Goal: Information Seeking & Learning: Learn about a topic

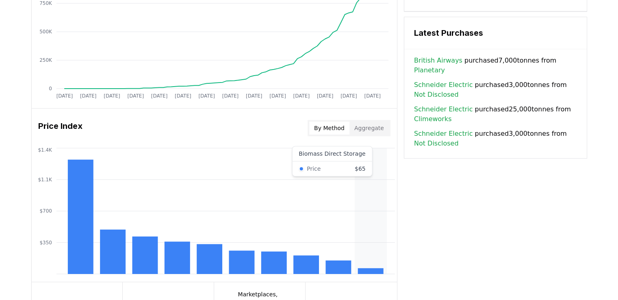
scroll to position [756, 0]
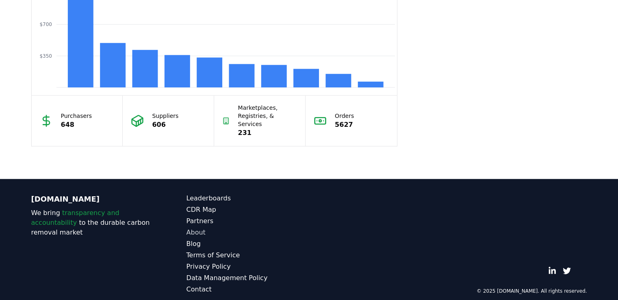
click at [198, 228] on link "About" at bounding box center [248, 233] width 123 height 10
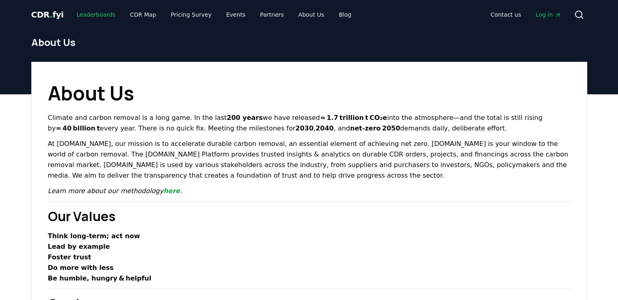
click at [96, 18] on link "Leaderboards" at bounding box center [96, 14] width 52 height 15
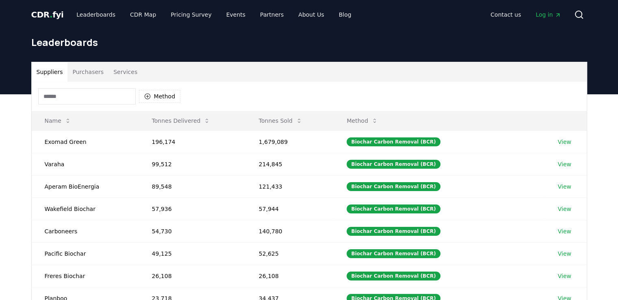
click at [89, 75] on button "Purchasers" at bounding box center [87, 72] width 41 height 20
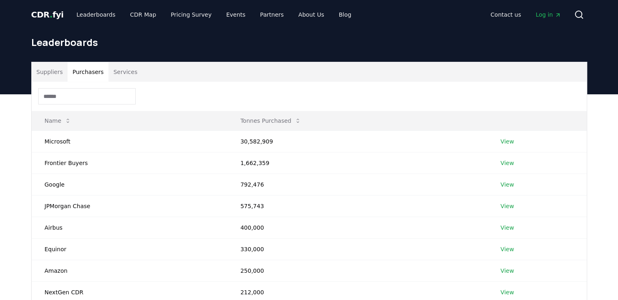
click at [124, 73] on button "Services" at bounding box center [126, 72] width 34 height 20
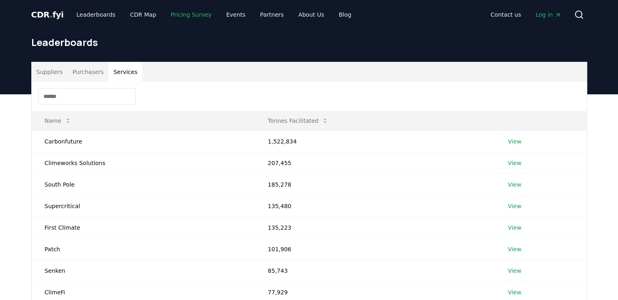
click at [191, 16] on link "Pricing Survey" at bounding box center [191, 14] width 54 height 15
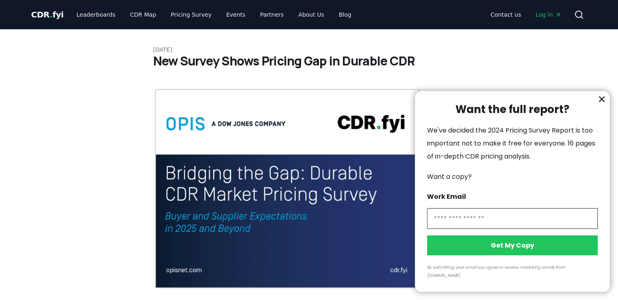
click at [259, 17] on div at bounding box center [309, 150] width 618 height 300
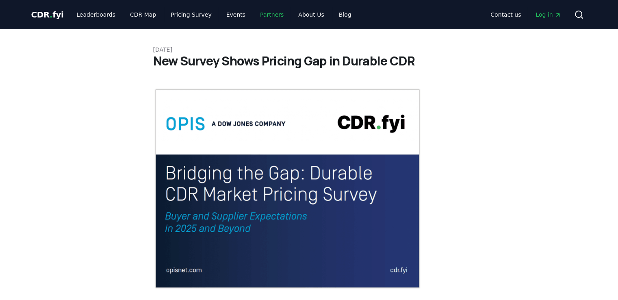
click at [263, 15] on link "Partners" at bounding box center [272, 14] width 37 height 15
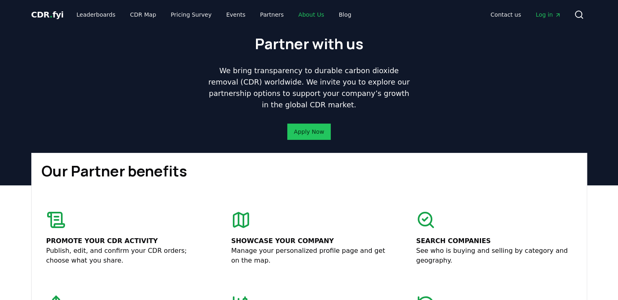
click at [296, 13] on link "About Us" at bounding box center [311, 14] width 39 height 15
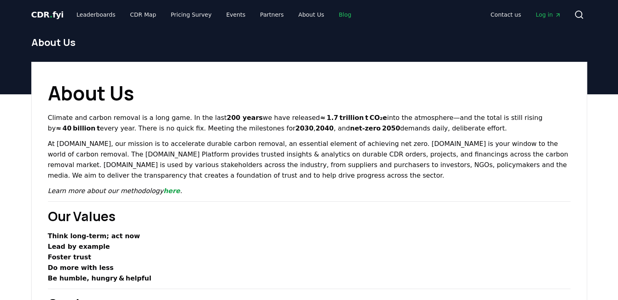
click at [333, 18] on link "Blog" at bounding box center [346, 14] width 26 height 15
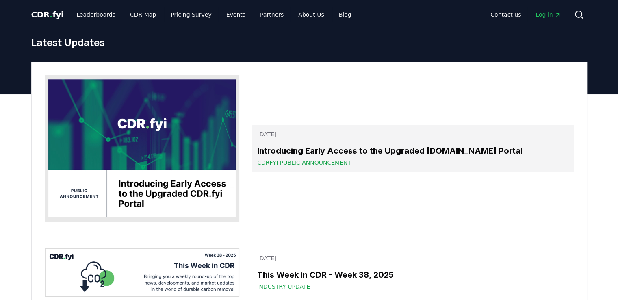
click at [303, 147] on h3 "Introducing Early Access to the Upgraded [DOMAIN_NAME] Portal" at bounding box center [412, 151] width 311 height 12
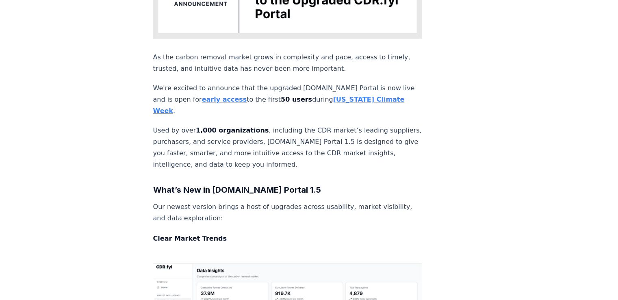
scroll to position [285, 0]
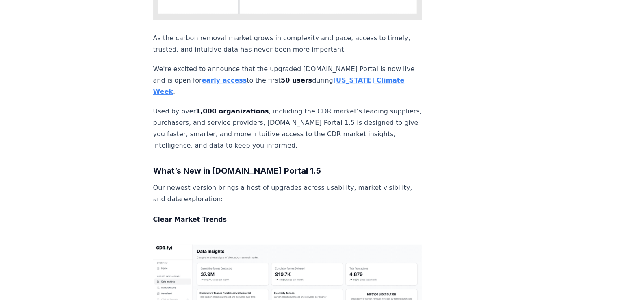
click at [205, 76] on strong "early access" at bounding box center [224, 80] width 45 height 8
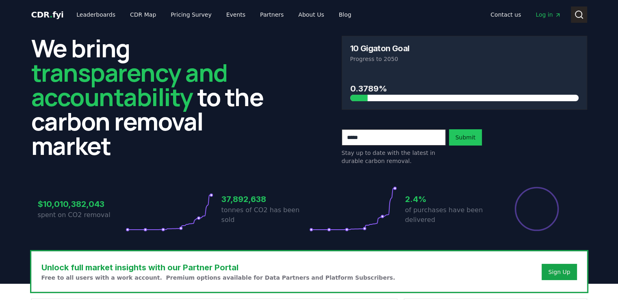
click at [576, 15] on icon at bounding box center [580, 15] width 10 height 10
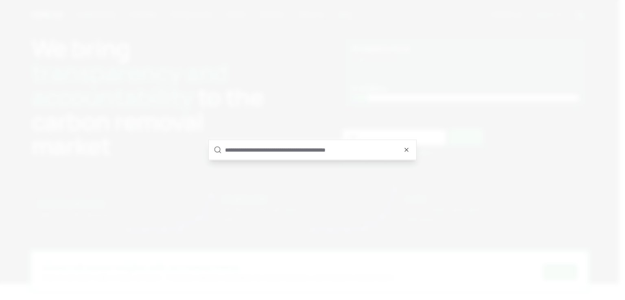
click at [282, 146] on input "text" at bounding box center [318, 150] width 186 height 20
type input "*"
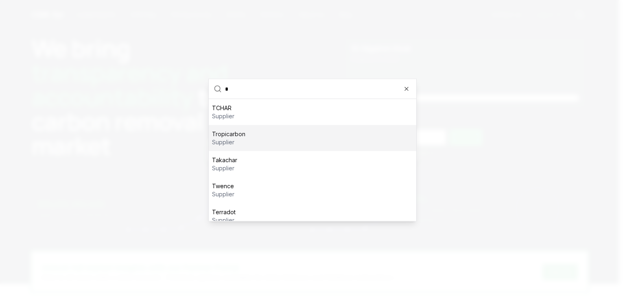
type input "*"
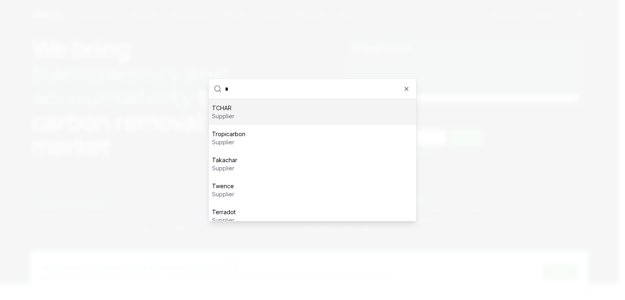
click at [268, 115] on div "TCHAR supplier" at bounding box center [312, 112] width 207 height 26
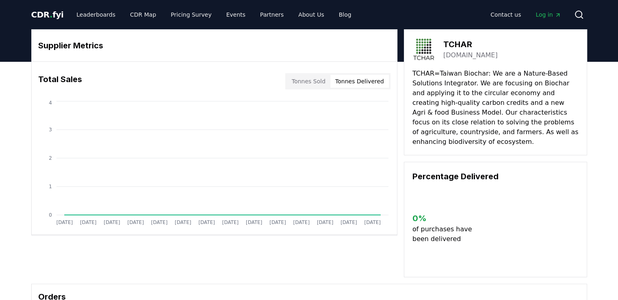
click at [363, 76] on button "Tonnes Delivered" at bounding box center [360, 81] width 59 height 13
click at [301, 78] on button "Tonnes Sold" at bounding box center [309, 81] width 44 height 13
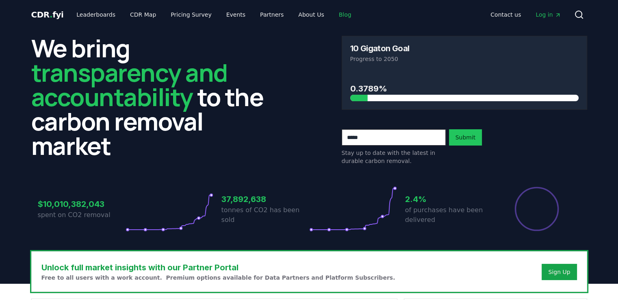
click at [335, 13] on link "Blog" at bounding box center [346, 14] width 26 height 15
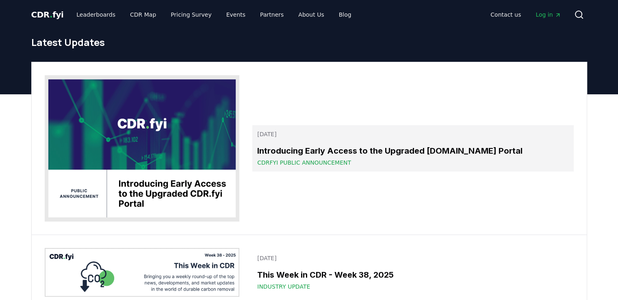
click at [364, 152] on h3 "Introducing Early Access to the Upgraded [DOMAIN_NAME] Portal" at bounding box center [412, 151] width 311 height 12
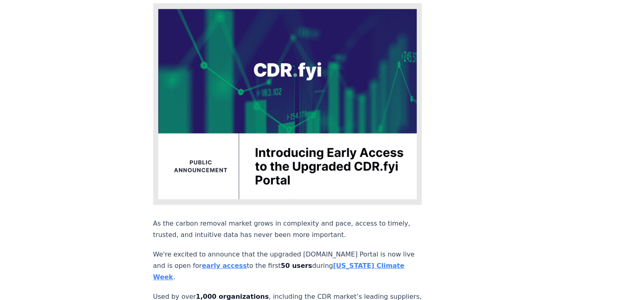
scroll to position [122, 0]
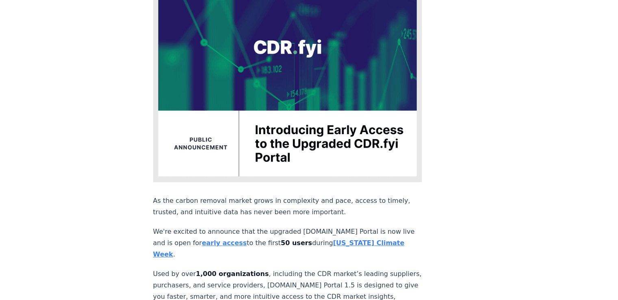
click at [325, 239] on strong "[US_STATE] Climate Week" at bounding box center [279, 248] width 252 height 19
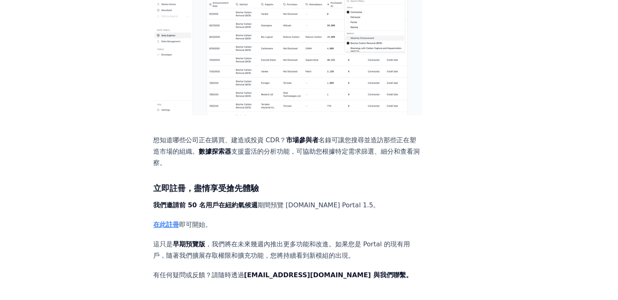
scroll to position [976, 0]
